Goal: Check status: Check status

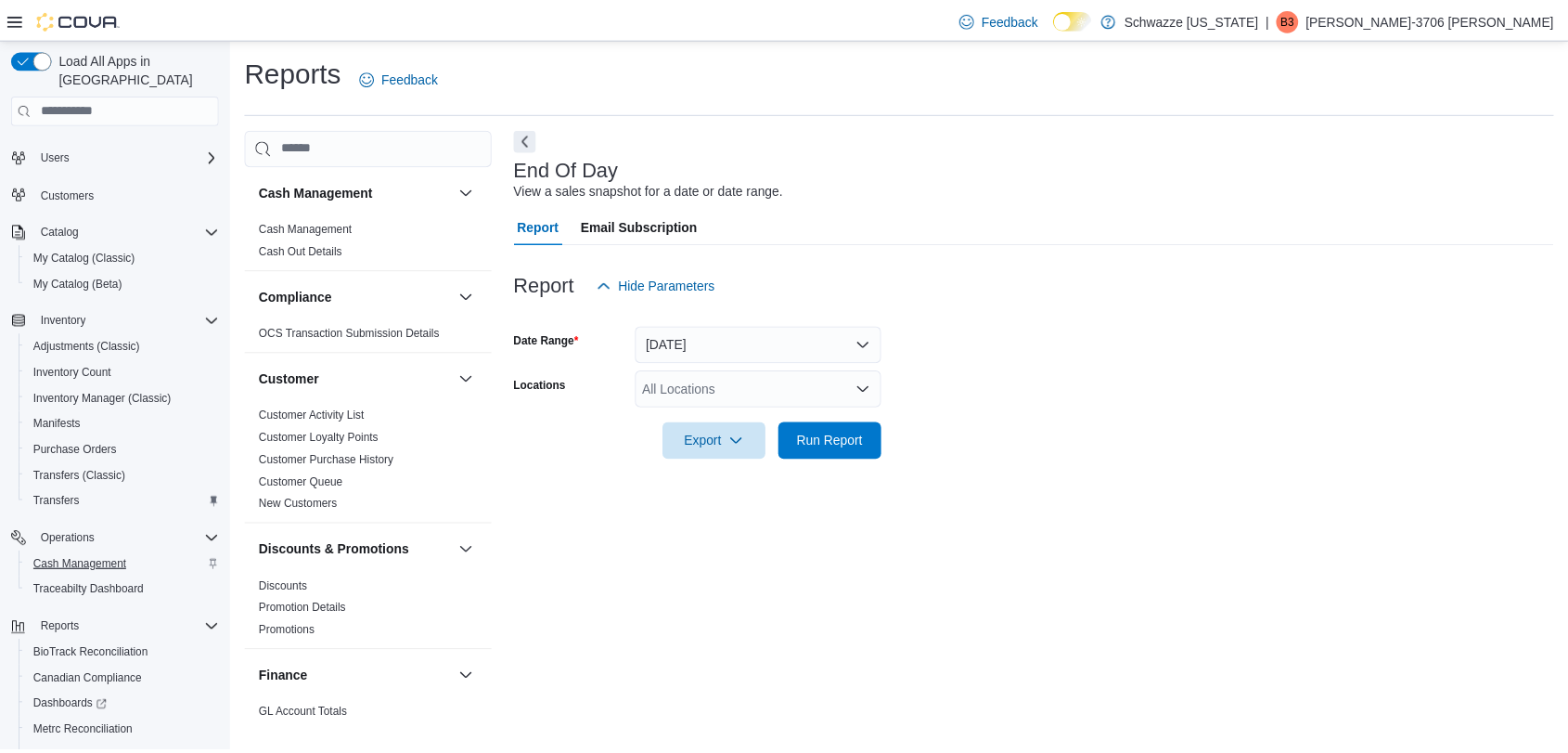
scroll to position [57, 0]
click at [689, 383] on div "All Locations" at bounding box center [765, 388] width 249 height 37
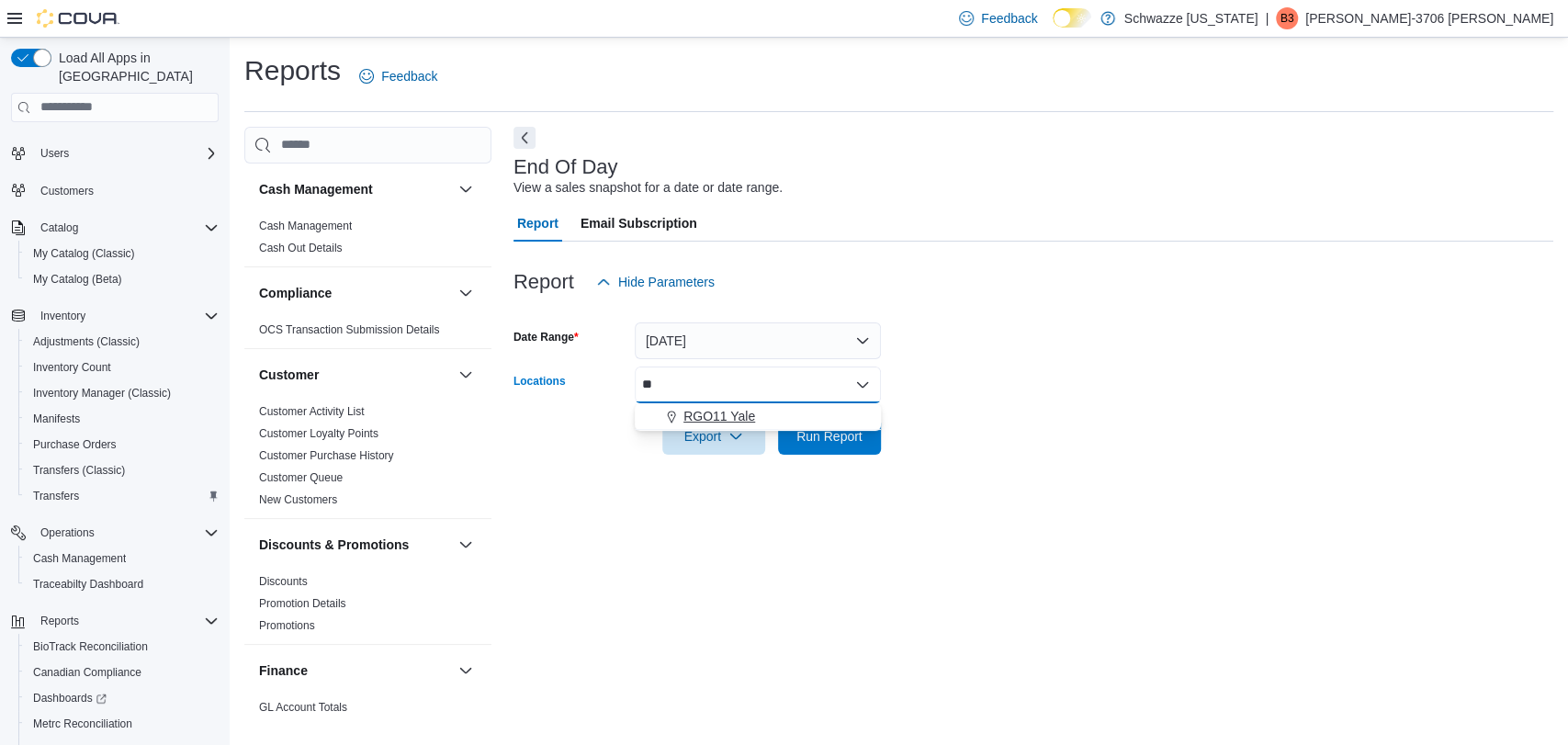
type input "**"
click at [708, 427] on button "RGO11 Yale" at bounding box center [757, 416] width 246 height 27
click at [990, 425] on form "Date Range [DATE] Locations RGO11 Yale Export Run Report" at bounding box center [1033, 377] width 1040 height 154
click at [857, 442] on span "Run Report" at bounding box center [829, 435] width 66 height 19
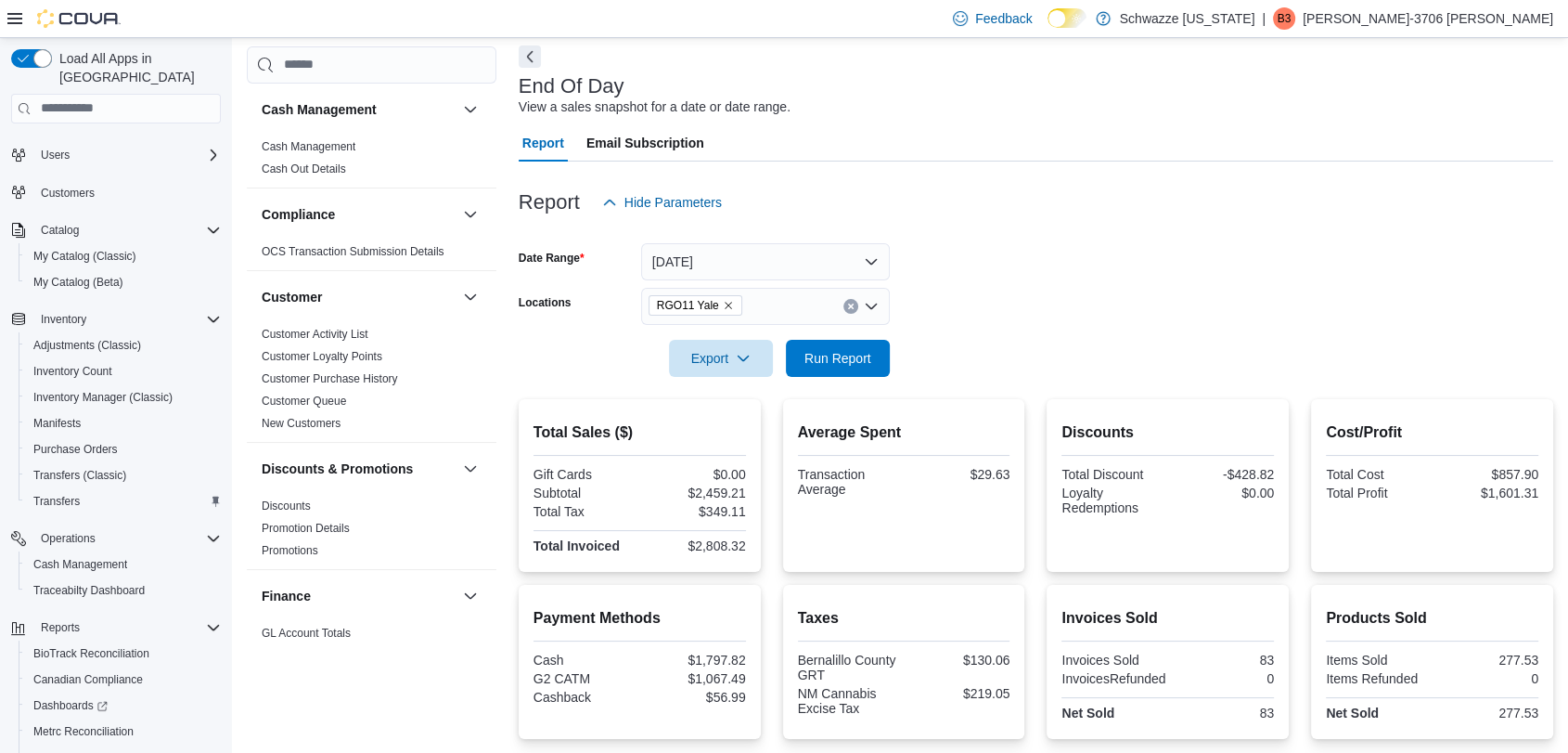
scroll to position [82, 0]
click at [854, 356] on span "Run Report" at bounding box center [837, 359] width 67 height 19
click at [831, 349] on span "Run Report" at bounding box center [838, 358] width 82 height 37
